Goal: Transaction & Acquisition: Purchase product/service

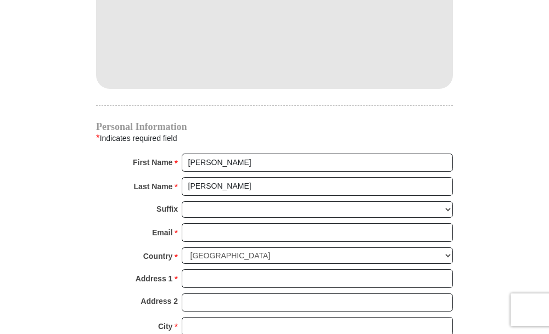
scroll to position [988, 0]
click at [160, 231] on strong "Email" at bounding box center [162, 232] width 20 height 15
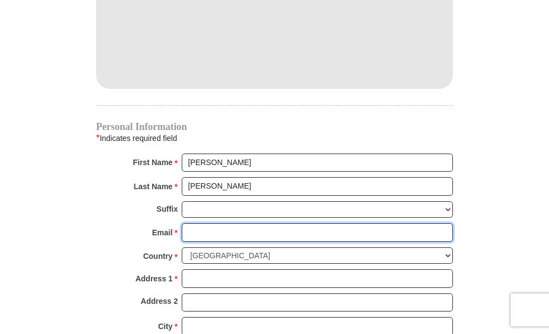
click at [182, 231] on input "Email *" at bounding box center [317, 232] width 271 height 19
click at [187, 236] on input "Email *" at bounding box center [317, 232] width 271 height 19
type input "[EMAIL_ADDRESS][DOMAIN_NAME]"
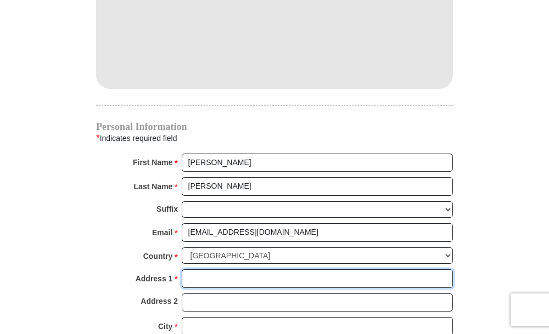
type input "[STREET_ADDRESS]"
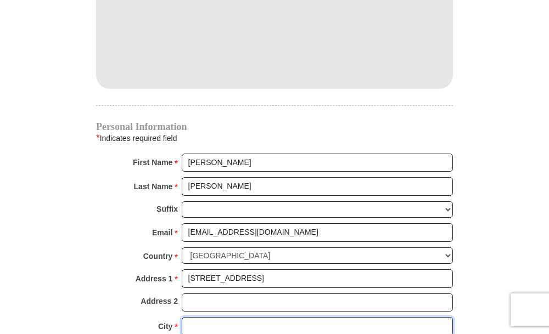
type input "[PERSON_NAME]"
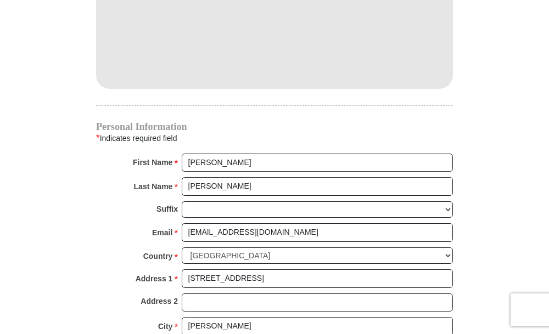
select select "NE"
type input "69162-1922"
type input "3085660150"
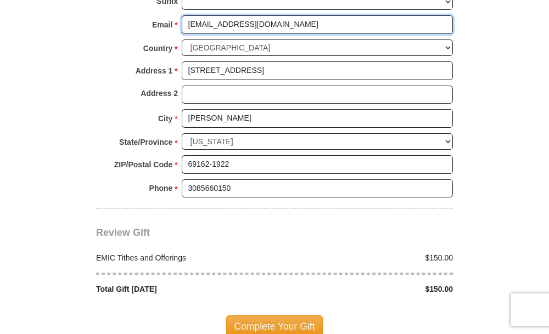
scroll to position [1317, 0]
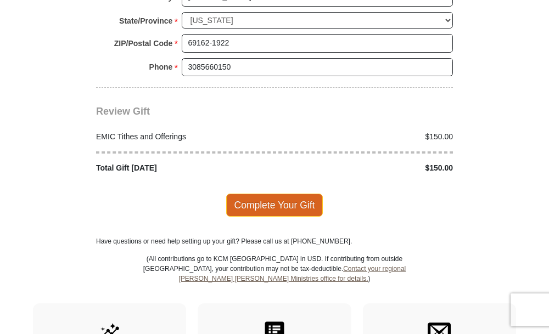
click at [259, 202] on span "Complete Your Gift" at bounding box center [274, 205] width 97 height 23
